Goal: Complete application form: Complete application form

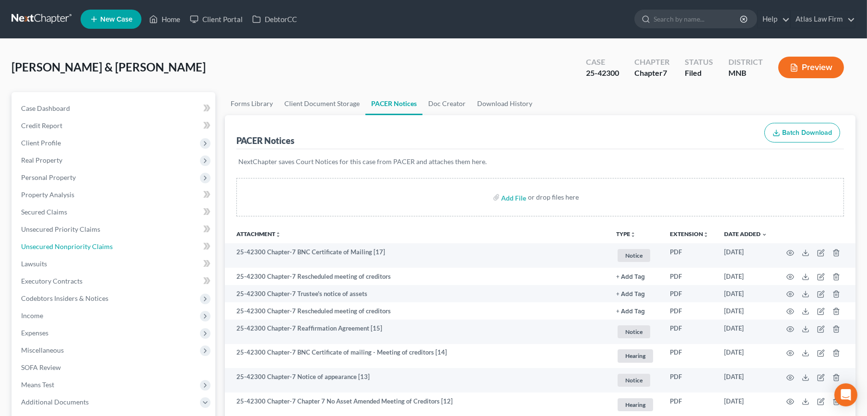
click at [125, 248] on link "Unsecured Nonpriority Claims" at bounding box center [114, 246] width 202 height 17
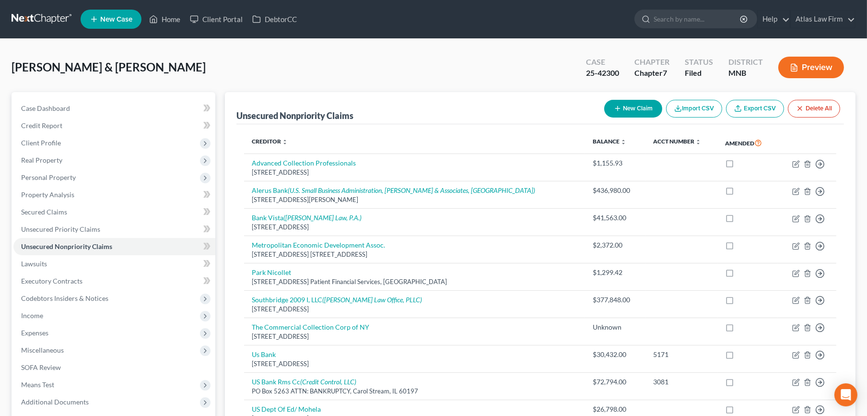
click at [96, 182] on span "Personal Property" at bounding box center [114, 177] width 202 height 17
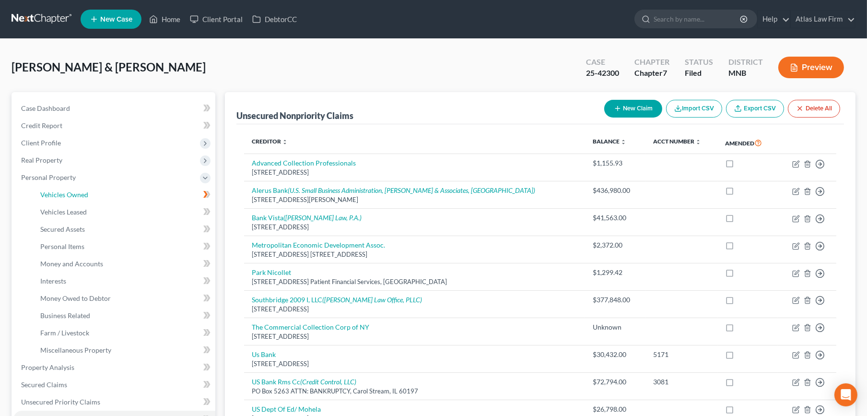
click at [94, 197] on link "Vehicles Owned" at bounding box center [124, 194] width 183 height 17
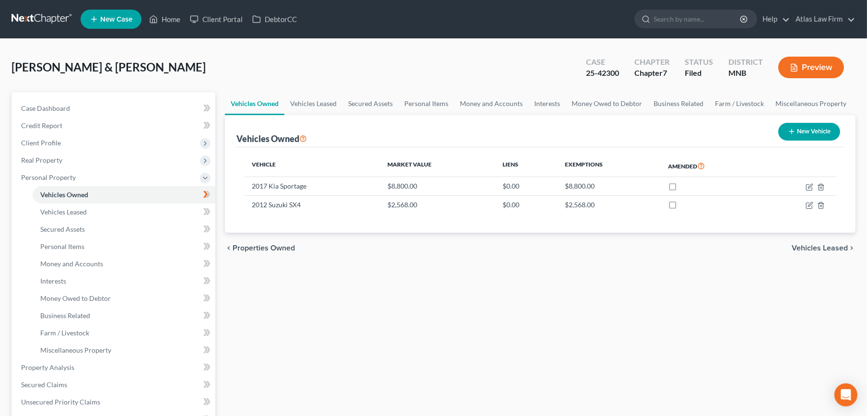
click at [25, 22] on link at bounding box center [42, 19] width 61 height 17
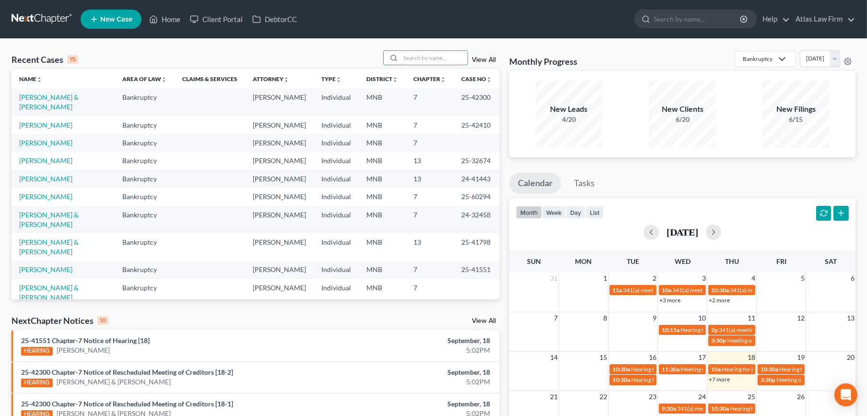
click at [462, 55] on input "search" at bounding box center [433, 58] width 67 height 14
click at [456, 55] on input "search" at bounding box center [433, 58] width 67 height 14
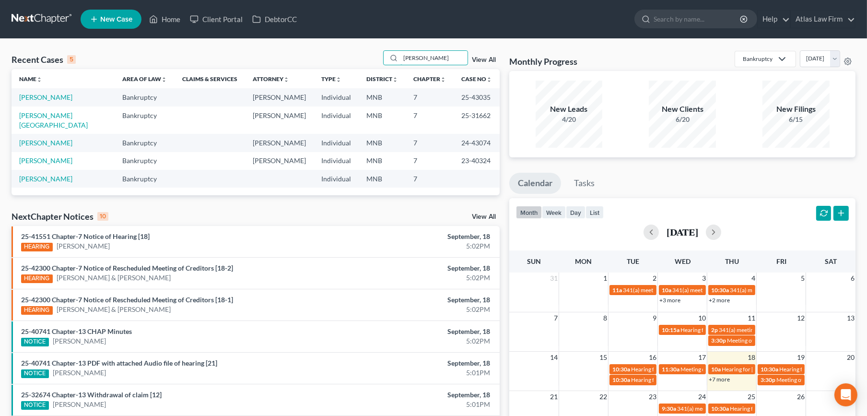
type input "ahmed"
click at [32, 93] on link "[PERSON_NAME]" at bounding box center [45, 97] width 53 height 8
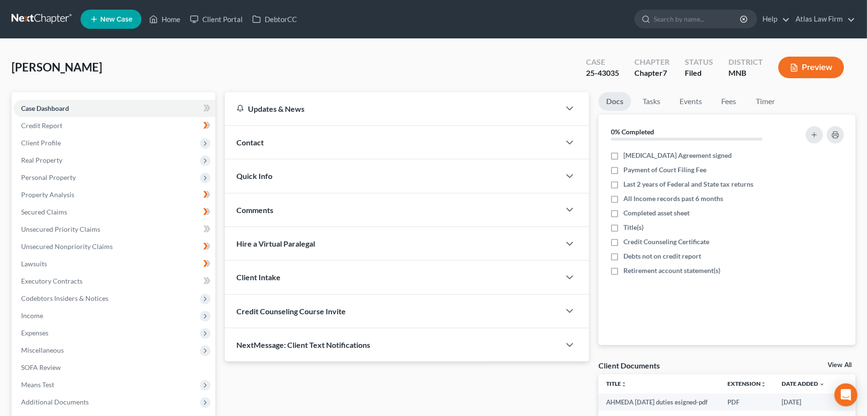
click at [58, 139] on span "Client Profile" at bounding box center [41, 143] width 40 height 8
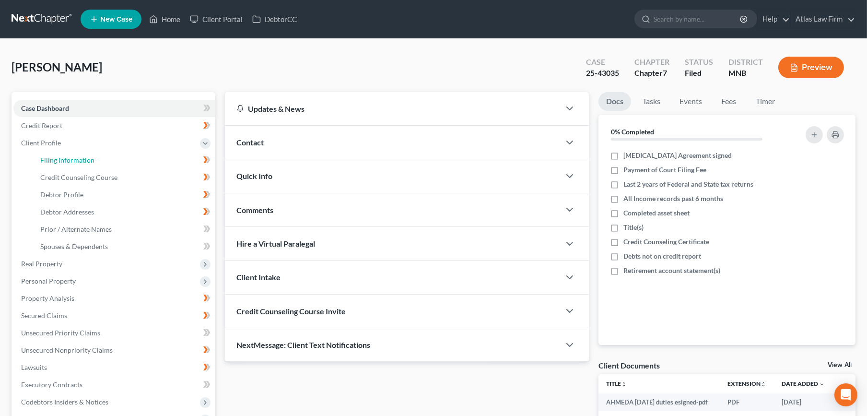
click at [68, 154] on link "Filing Information" at bounding box center [124, 159] width 183 height 17
select select "0"
select select "3"
select select "0"
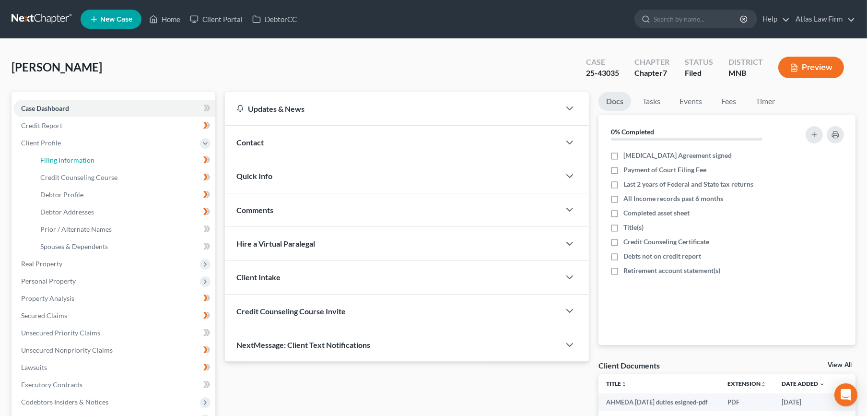
select select "24"
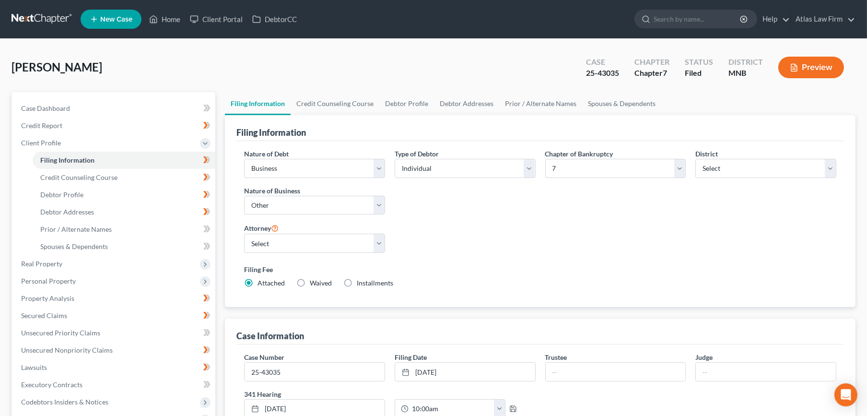
click at [830, 65] on button "Preview" at bounding box center [811, 68] width 66 height 22
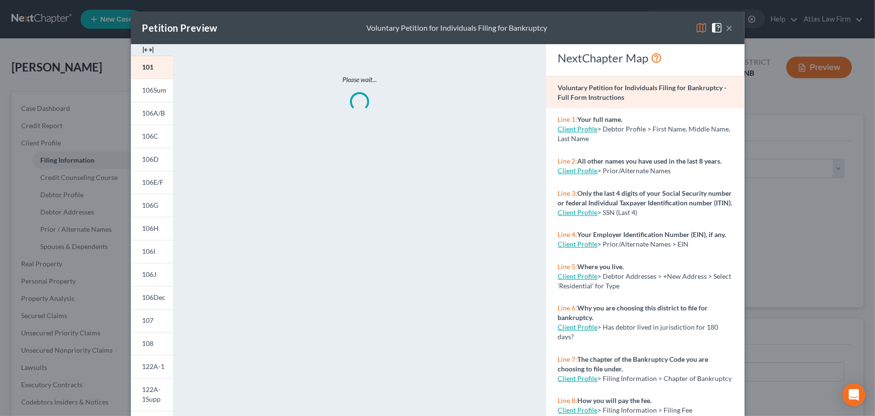
click at [696, 23] on img at bounding box center [702, 28] width 12 height 12
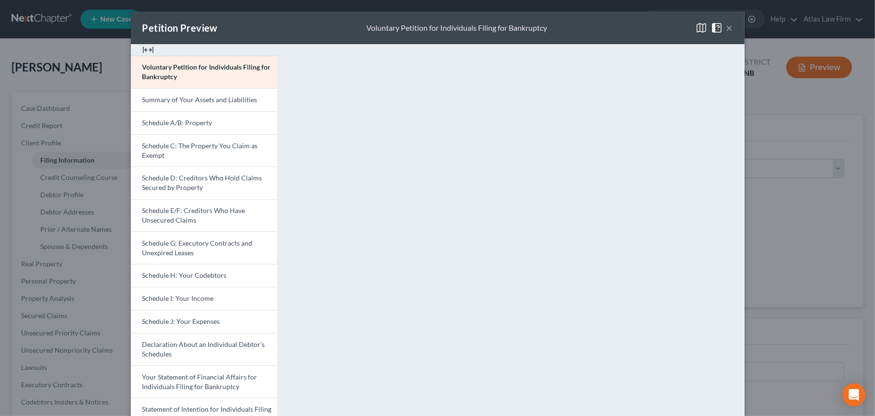
click at [164, 122] on span "Schedule A/B: Property" at bounding box center [177, 122] width 70 height 8
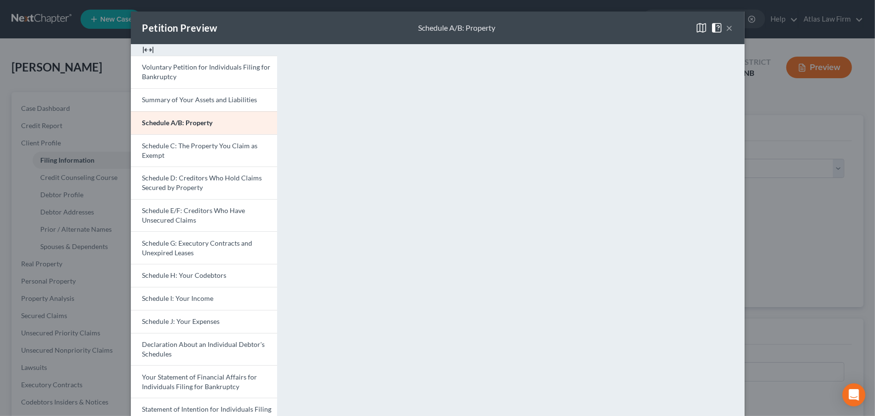
click at [728, 30] on button "×" at bounding box center [729, 28] width 7 height 12
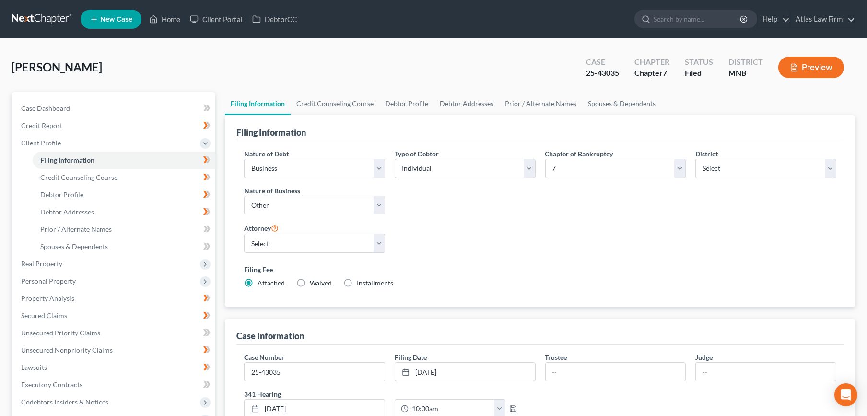
click at [60, 7] on nav "Home New Case Client Portal DebtorCC Atlas Law Firm msheridan@atlasfirm.com My …" at bounding box center [433, 19] width 867 height 38
click at [59, 15] on link at bounding box center [42, 19] width 61 height 17
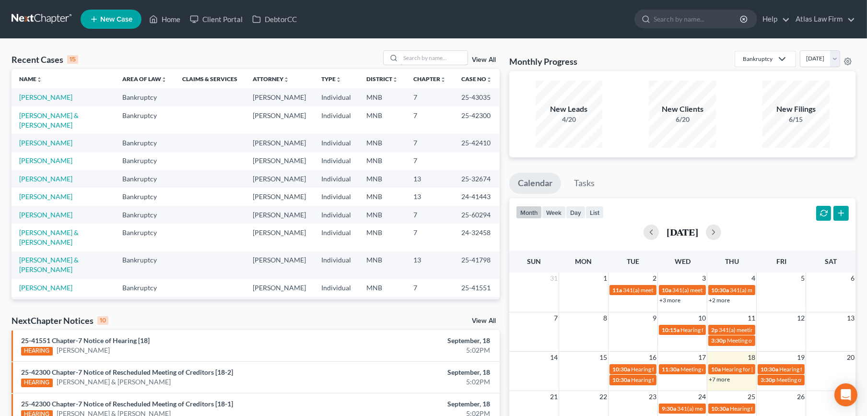
click at [407, 56] on input "search" at bounding box center [433, 58] width 67 height 14
type input "[PERSON_NAME]"
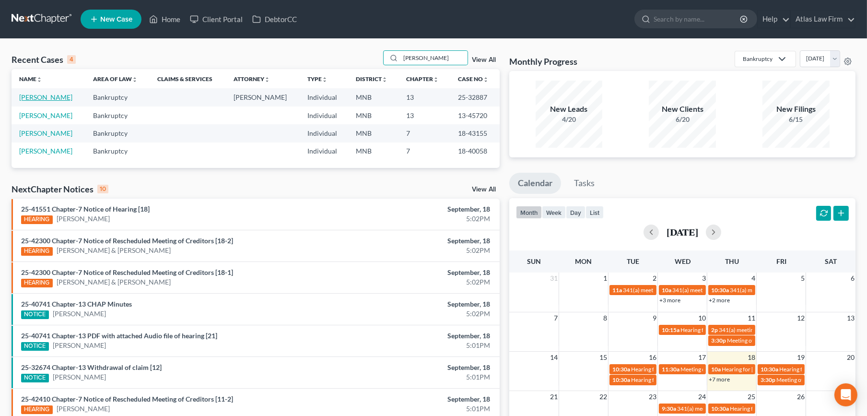
click at [35, 97] on link "[PERSON_NAME]" at bounding box center [45, 97] width 53 height 8
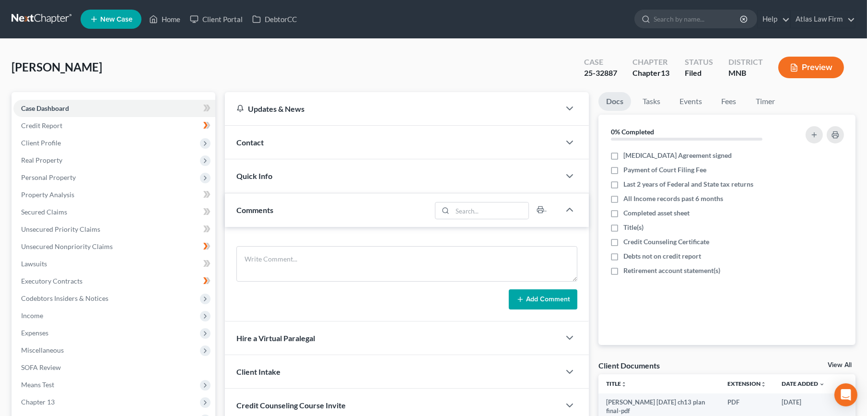
click at [53, 143] on span "Client Profile" at bounding box center [41, 143] width 40 height 8
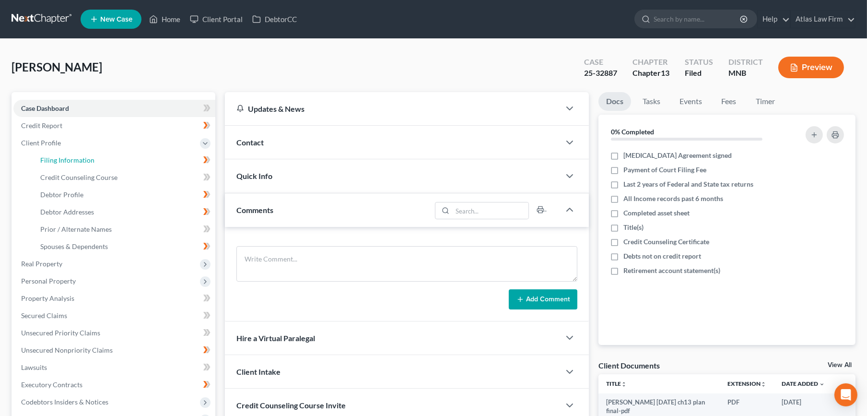
click at [59, 157] on span "Filing Information" at bounding box center [67, 160] width 54 height 8
select select "1"
select select "0"
select select "3"
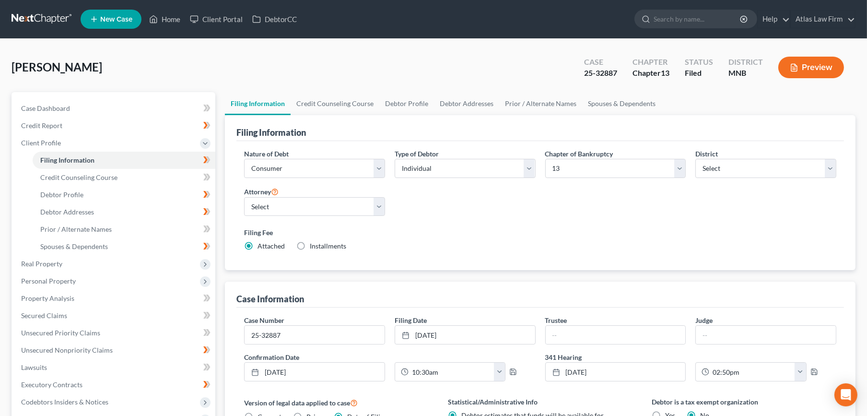
click at [835, 72] on button "Preview" at bounding box center [811, 68] width 66 height 22
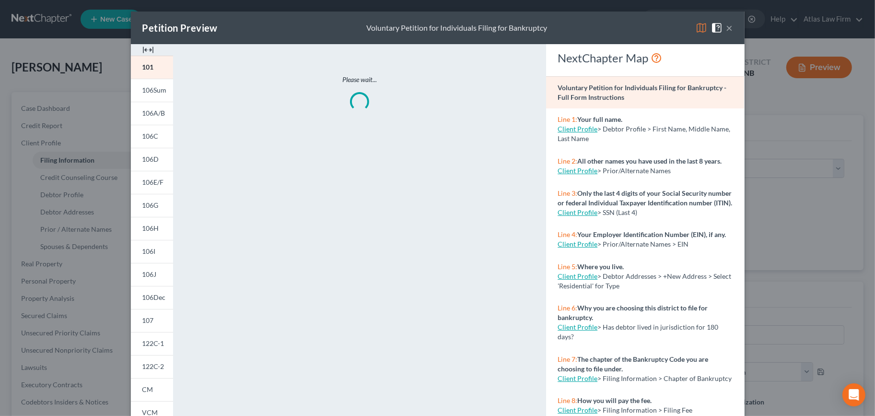
click at [696, 23] on img at bounding box center [702, 28] width 12 height 12
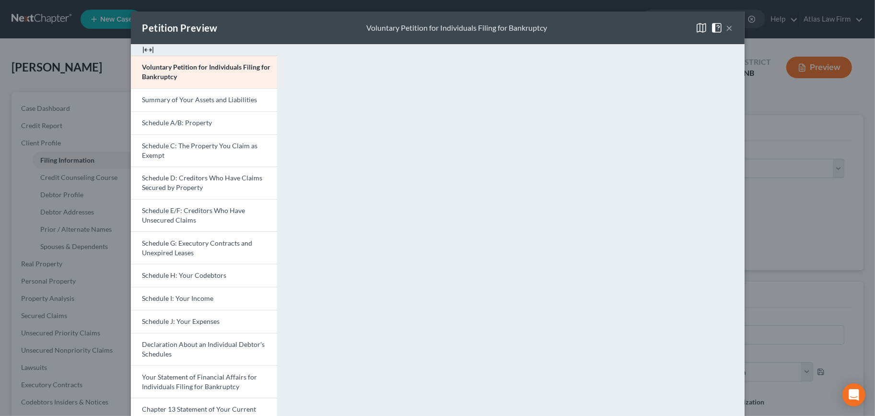
click at [163, 121] on span "Schedule A/B: Property" at bounding box center [177, 122] width 70 height 8
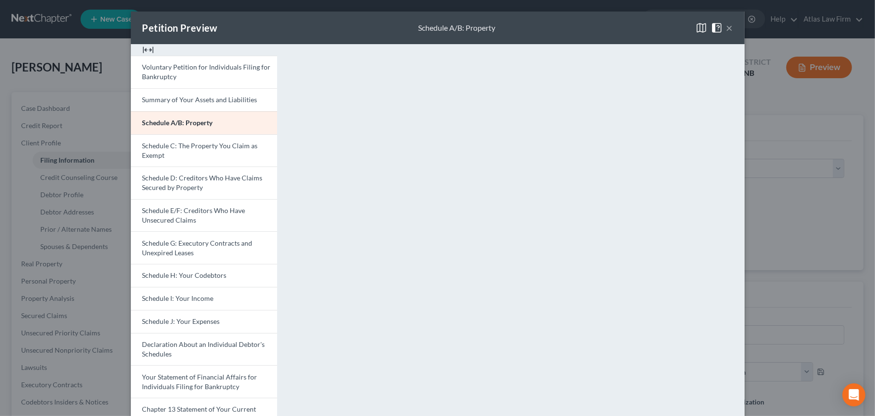
click at [726, 25] on button "×" at bounding box center [729, 28] width 7 height 12
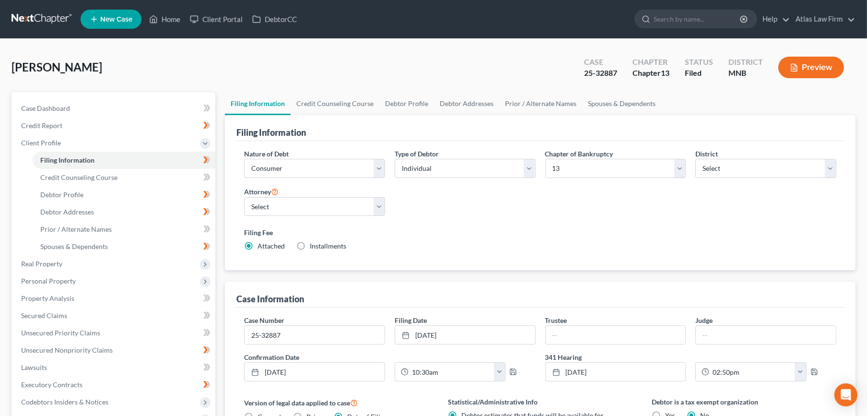
click at [23, 23] on link at bounding box center [42, 19] width 61 height 17
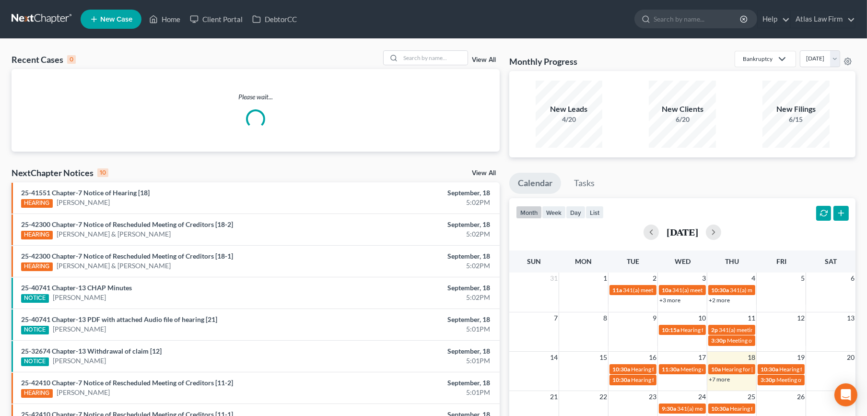
click at [469, 53] on div "View All" at bounding box center [441, 57] width 117 height 15
click at [461, 52] on input "search" at bounding box center [433, 58] width 67 height 14
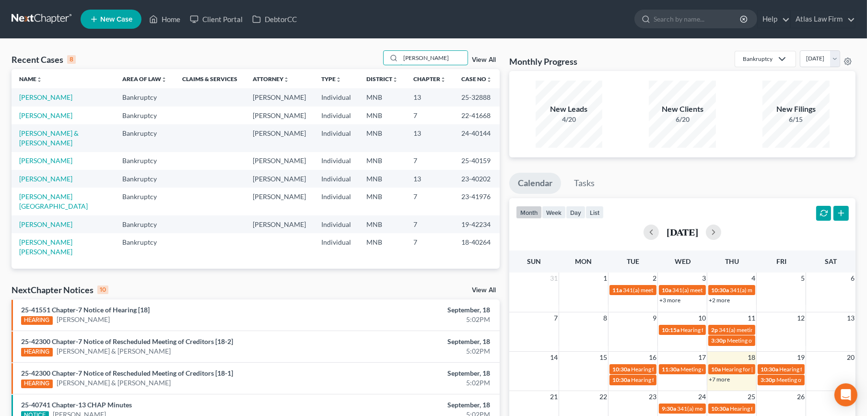
type input "hanson"
click at [24, 97] on link "Hanson, Ashley" at bounding box center [45, 97] width 53 height 8
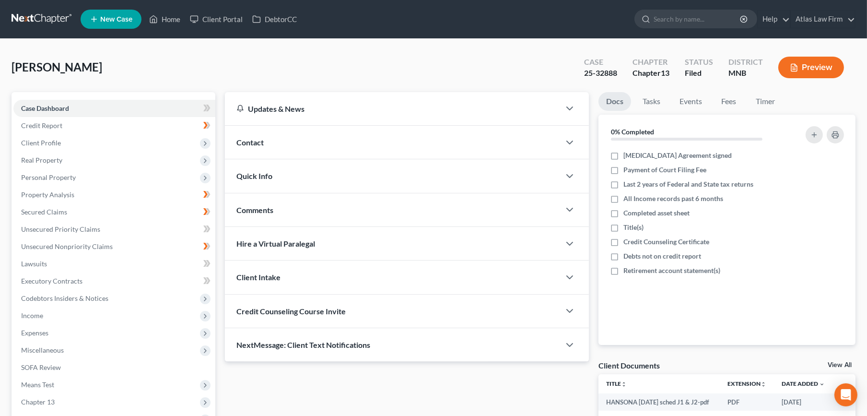
click at [820, 69] on button "Preview" at bounding box center [811, 68] width 66 height 22
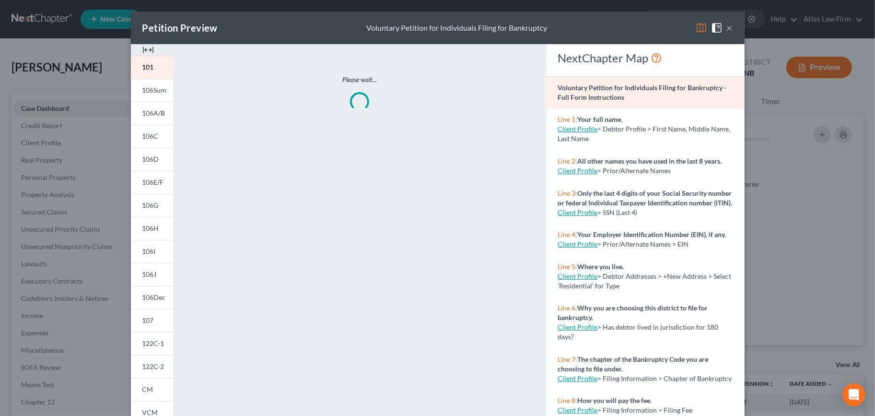
click at [726, 27] on button "×" at bounding box center [729, 28] width 7 height 12
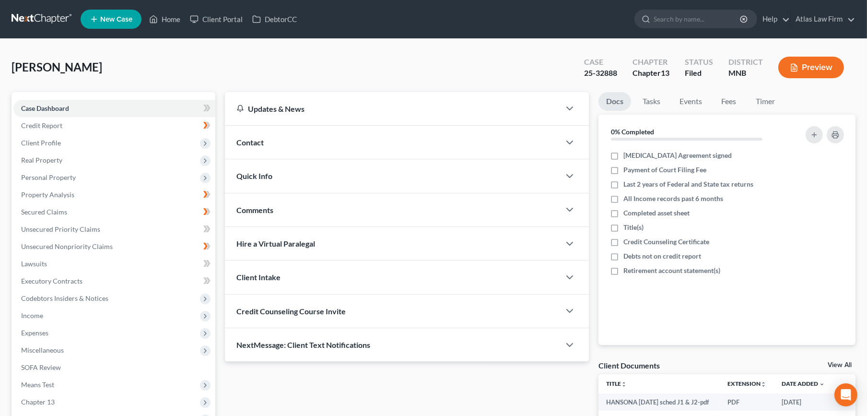
click at [60, 141] on span "Client Profile" at bounding box center [114, 142] width 202 height 17
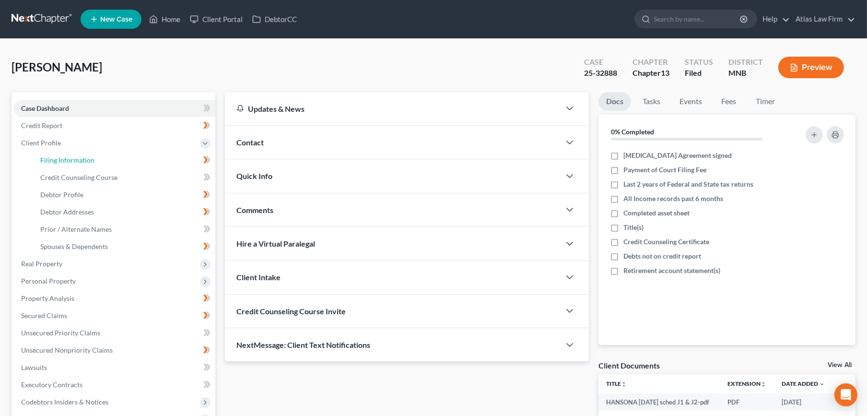
click at [73, 167] on link "Filing Information" at bounding box center [124, 159] width 183 height 17
select select "1"
select select "0"
select select "3"
select select "24"
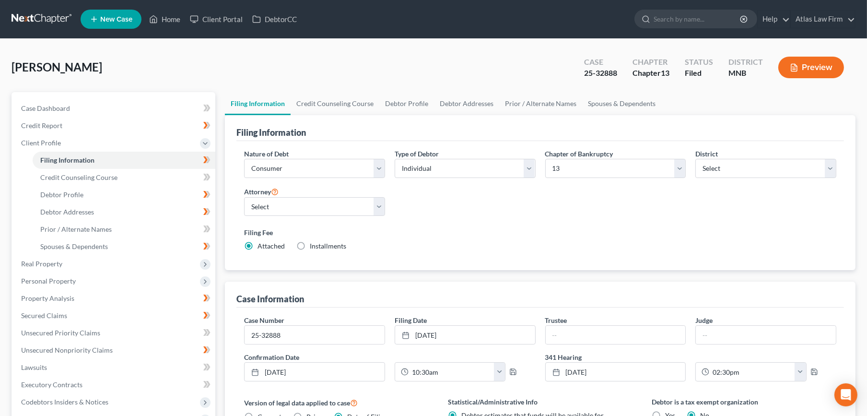
click at [805, 59] on button "Preview" at bounding box center [811, 68] width 66 height 22
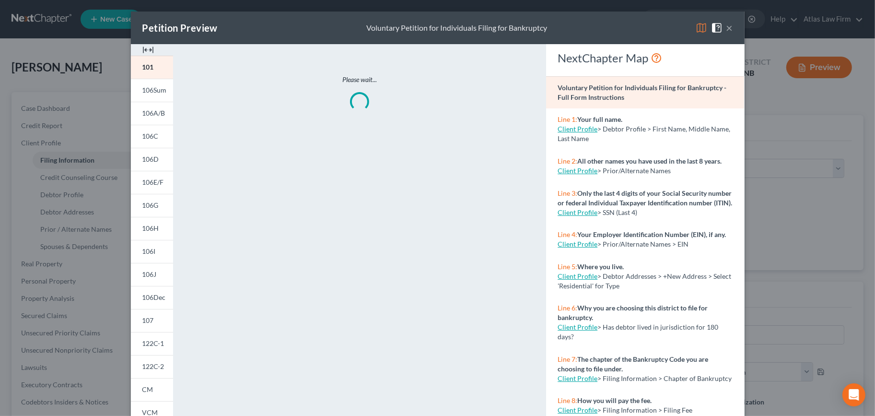
click at [703, 26] on span at bounding box center [703, 27] width 15 height 8
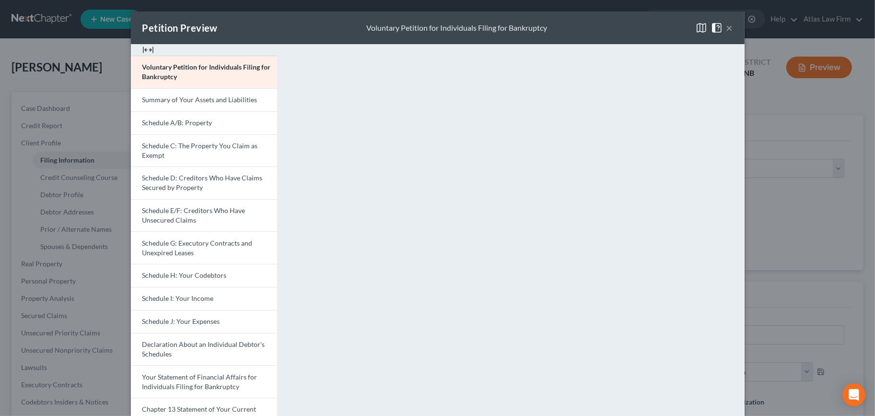
click at [163, 127] on link "Schedule A/B: Property" at bounding box center [204, 122] width 146 height 23
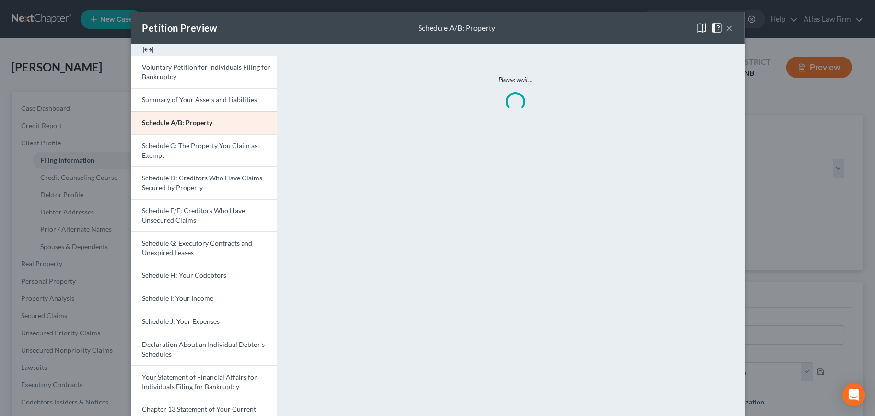
click at [163, 127] on link "Schedule A/B: Property" at bounding box center [204, 122] width 146 height 23
